Goal: Contribute content

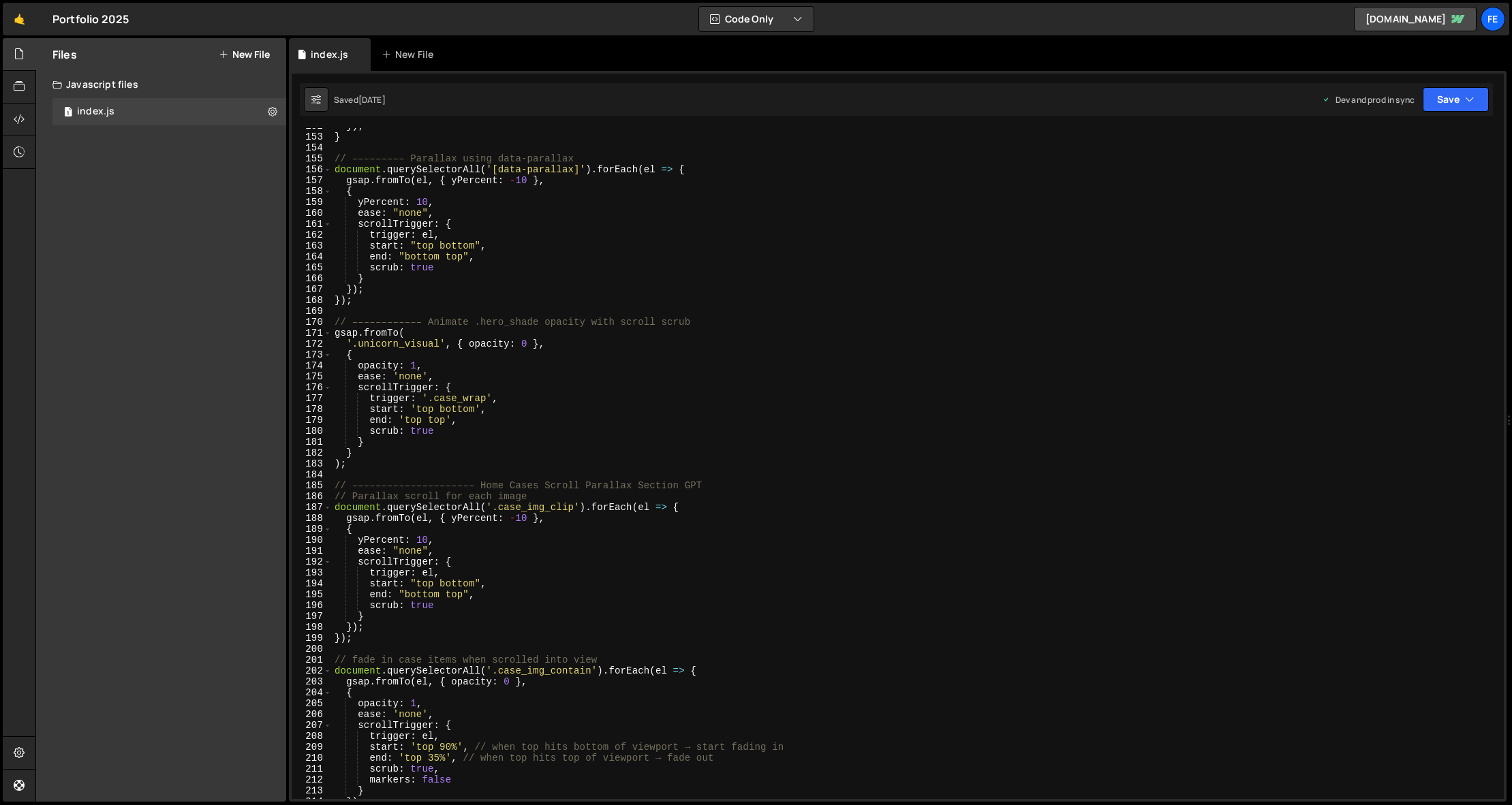
scroll to position [1651, 0]
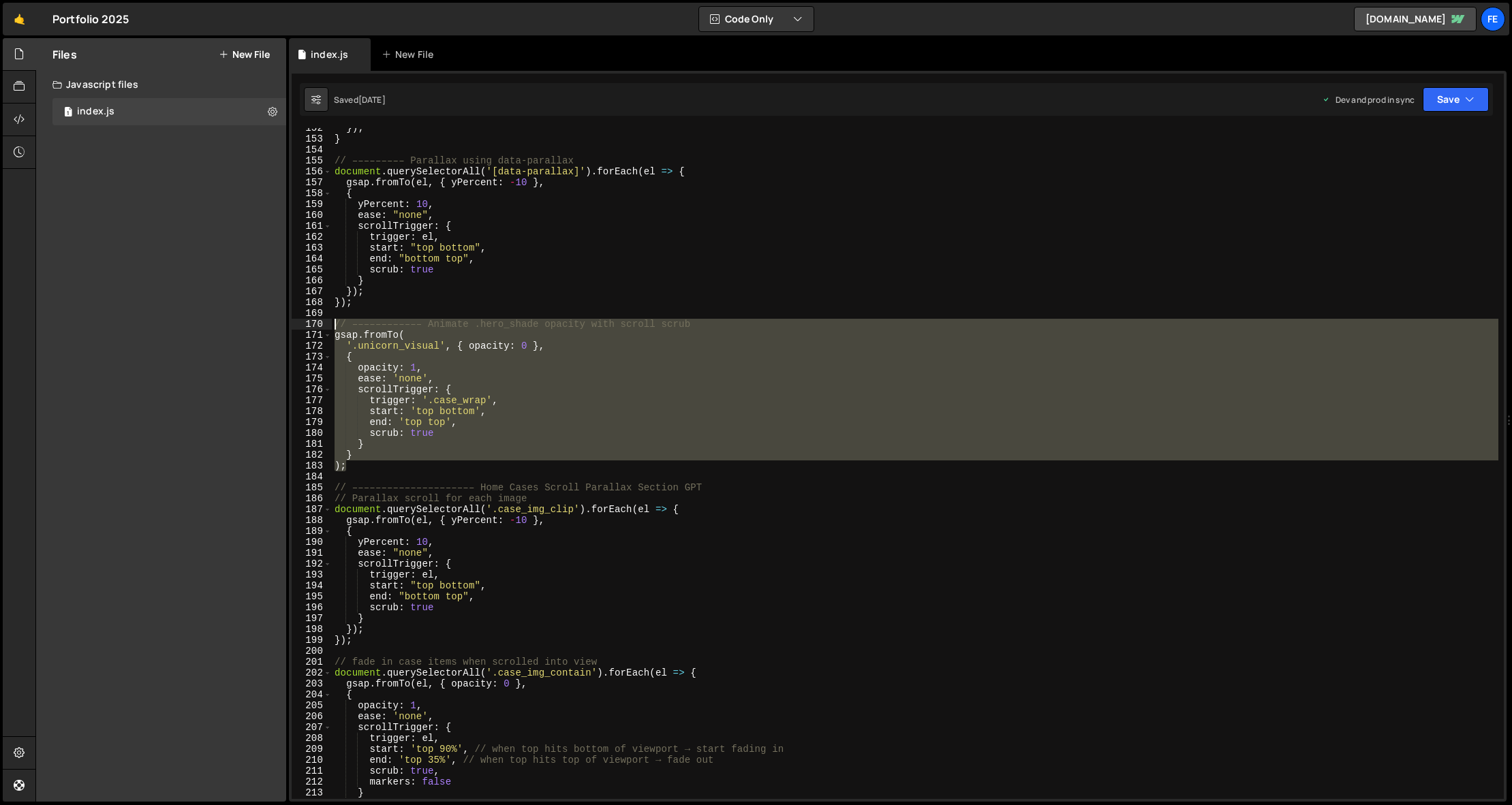
drag, startPoint x: 359, startPoint y: 467, endPoint x: 315, endPoint y: 319, distance: 154.4
click at [315, 319] on div "); 152 153 154 155 156 157 158 159 160 161 162 163 164 165 166 167 168 169 170 …" at bounding box center [897, 463] width 1212 height 671
type textarea "// –––––––––––– Animate .hero_shade opacity with scroll scrub gsap.fromTo("
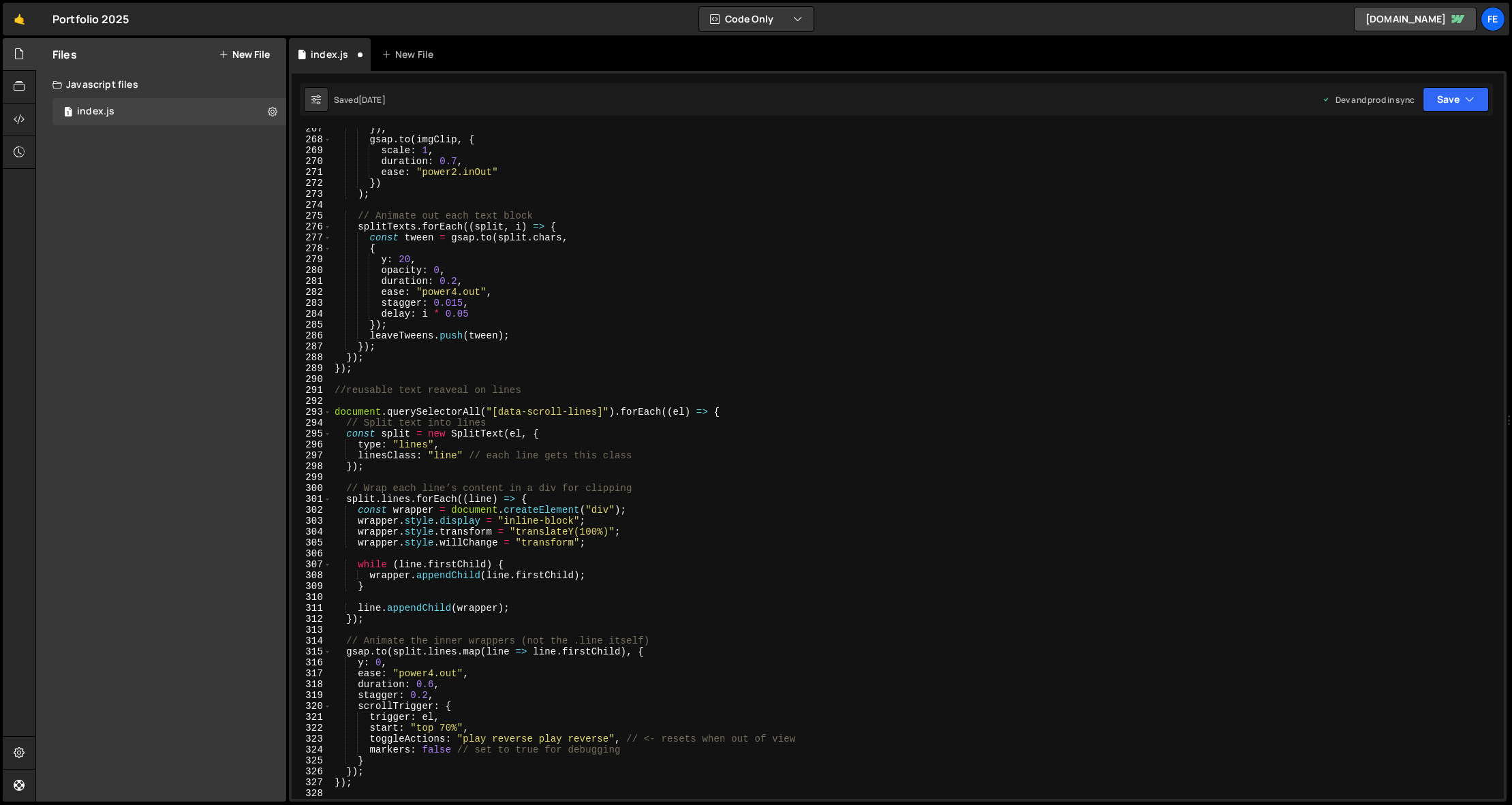
scroll to position [2929, 0]
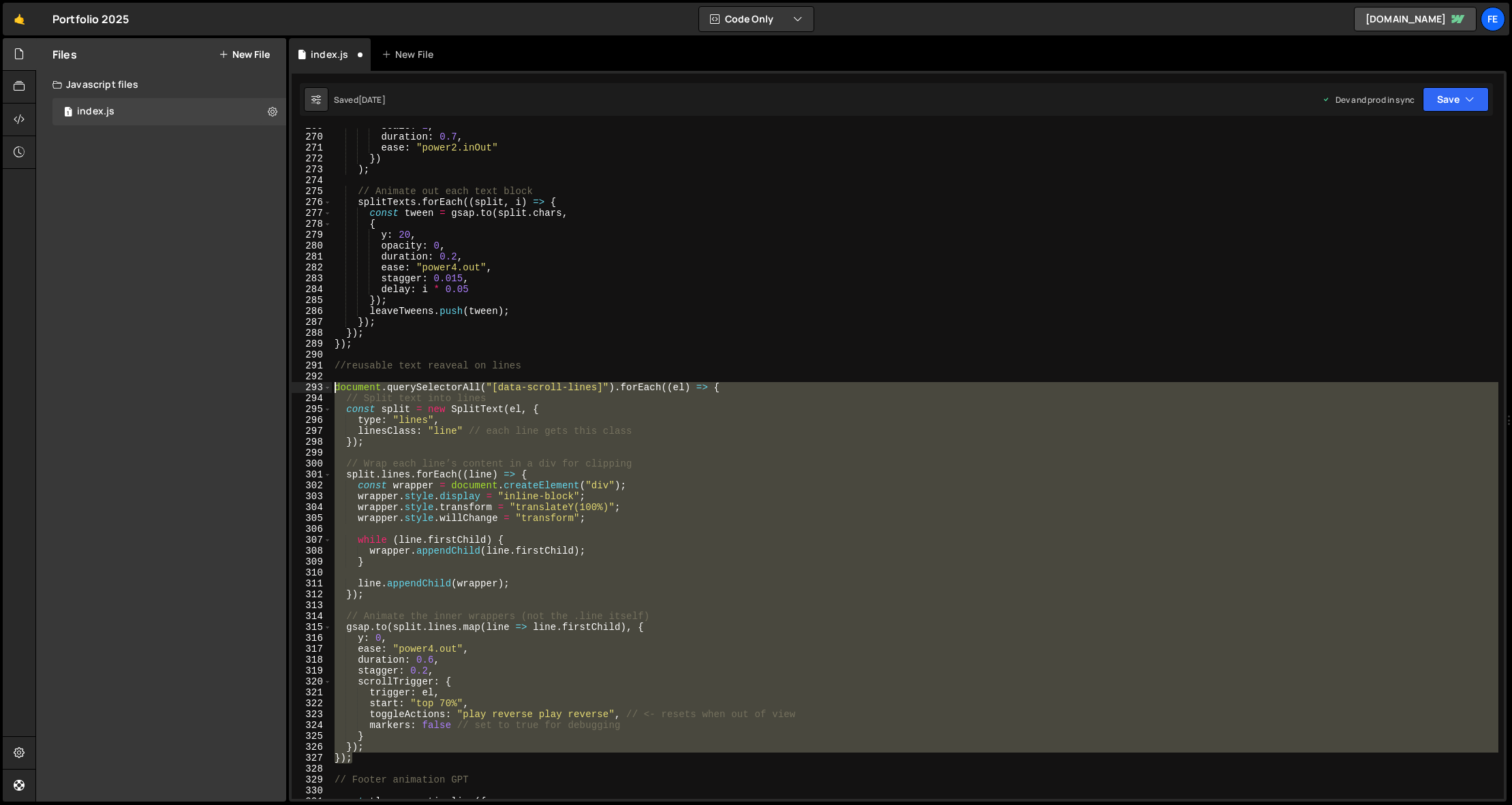
drag, startPoint x: 356, startPoint y: 760, endPoint x: 297, endPoint y: 383, distance: 381.6
click at [298, 383] on div "269 270 271 272 273 274 275 276 277 278 279 280 281 282 283 284 285 286 287 288…" at bounding box center [897, 463] width 1212 height 671
type textarea "document.querySelectorAll("[data-scroll-lines]").forEach((el) => { // Split tex…"
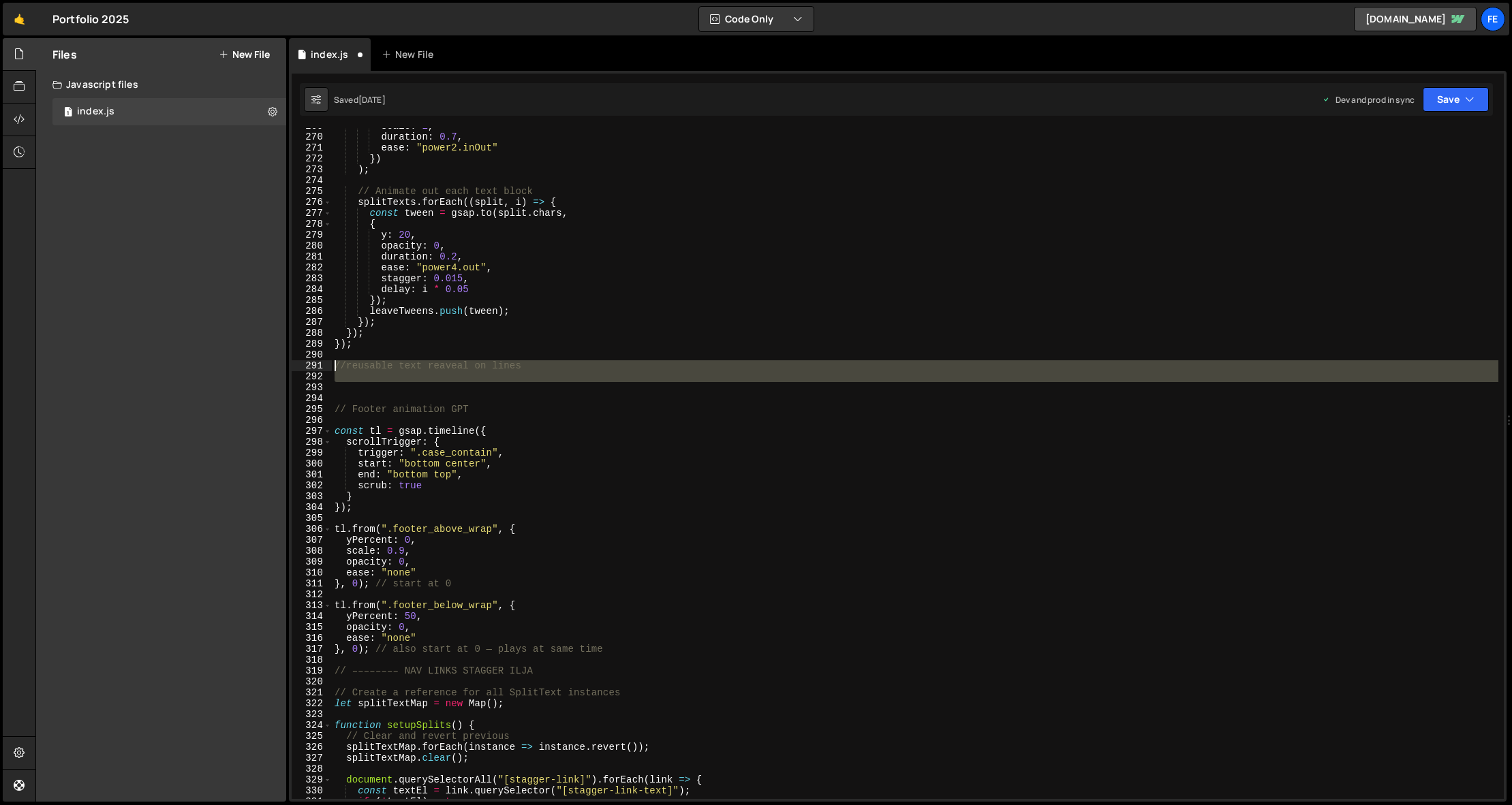
drag, startPoint x: 349, startPoint y: 381, endPoint x: 319, endPoint y: 371, distance: 31.6
click at [320, 369] on div "269 270 271 272 273 274 275 276 277 278 279 280 281 282 283 284 285 286 287 288…" at bounding box center [897, 463] width 1212 height 671
type textarea "//reusable text reaveal on lines"
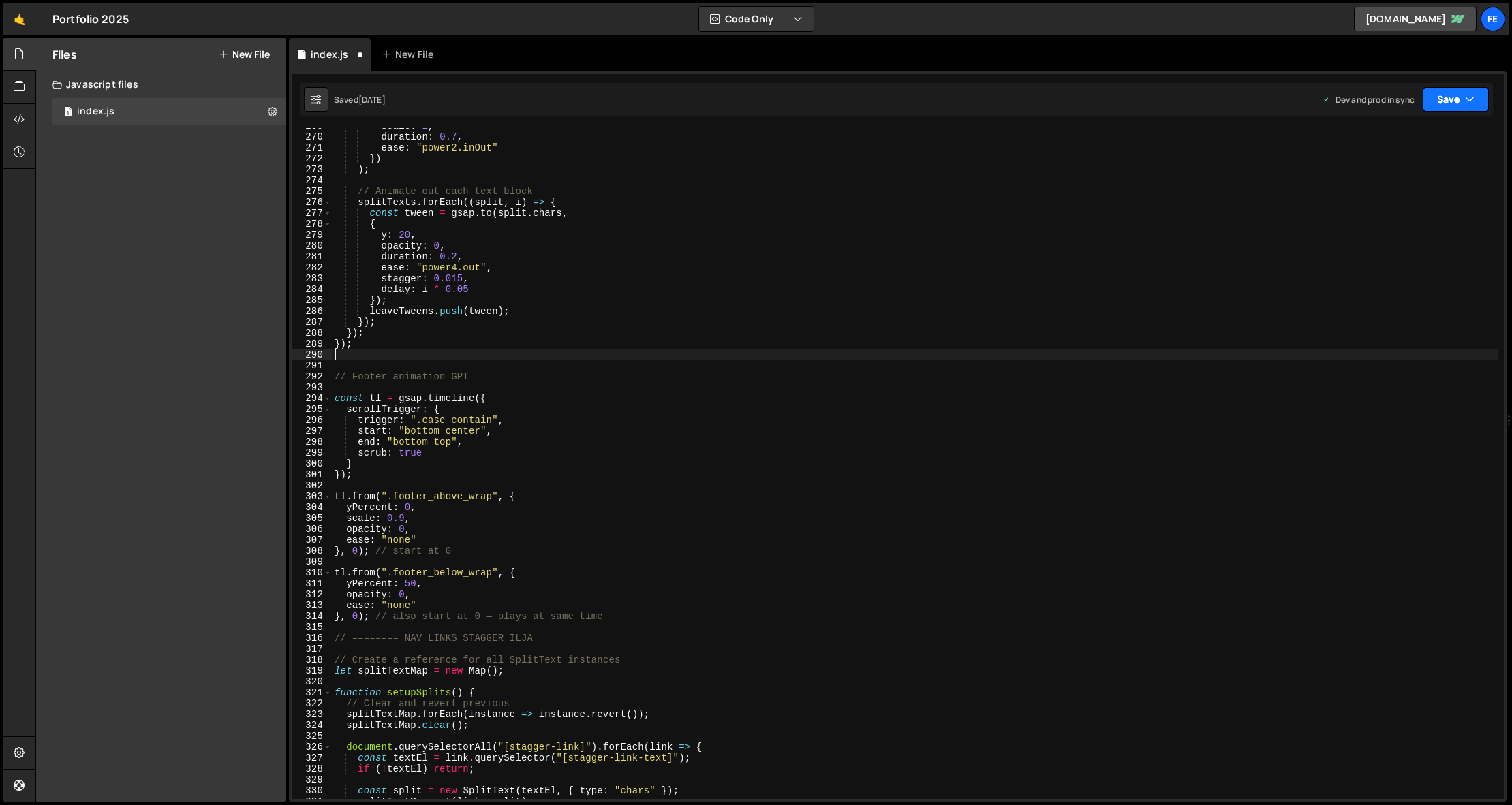
click at [1475, 99] on button "Save" at bounding box center [1456, 100] width 66 height 24
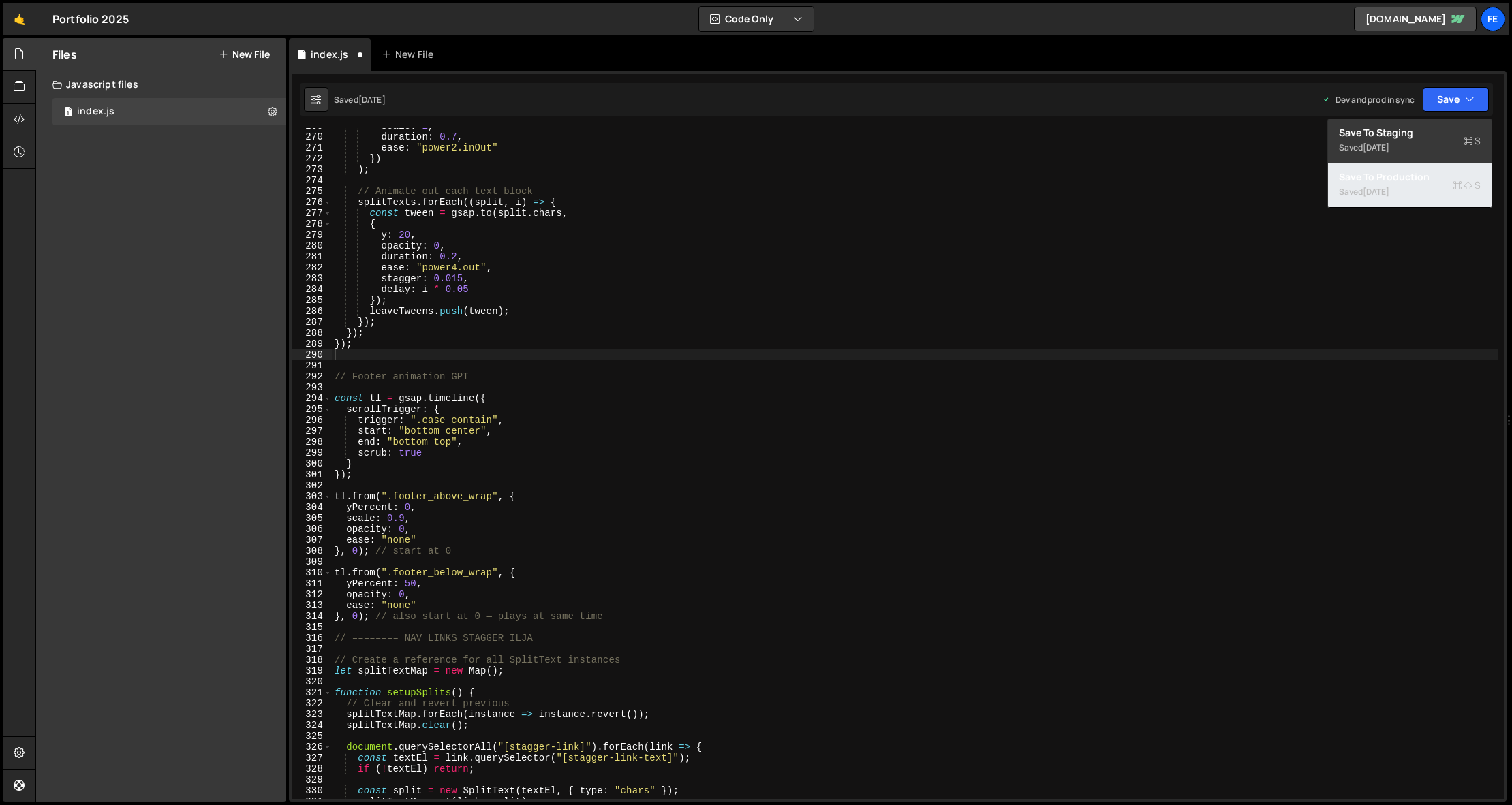
click at [1428, 180] on div "Save to Production S" at bounding box center [1409, 177] width 142 height 14
